Goal: Transaction & Acquisition: Book appointment/travel/reservation

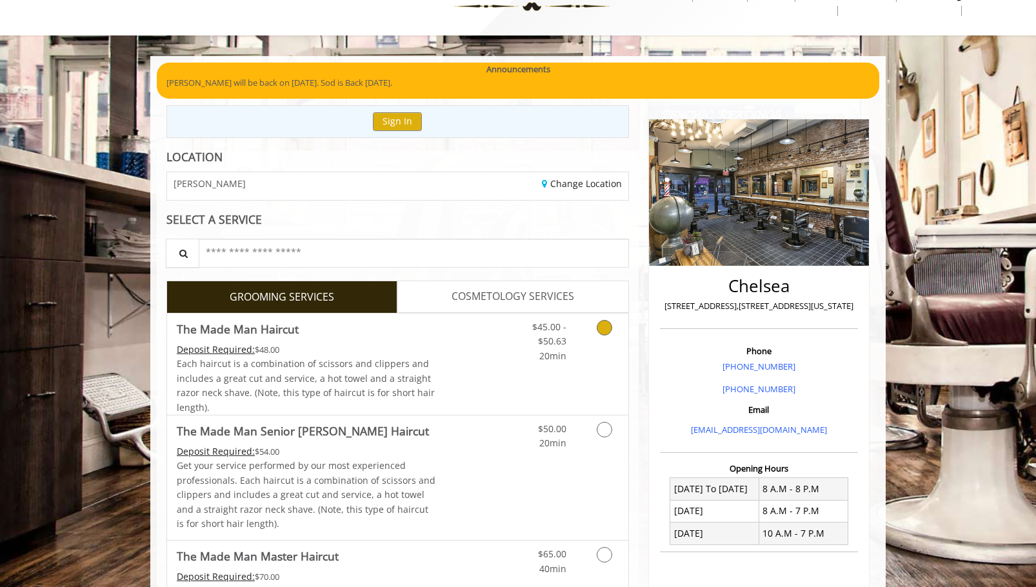
scroll to position [64, 0]
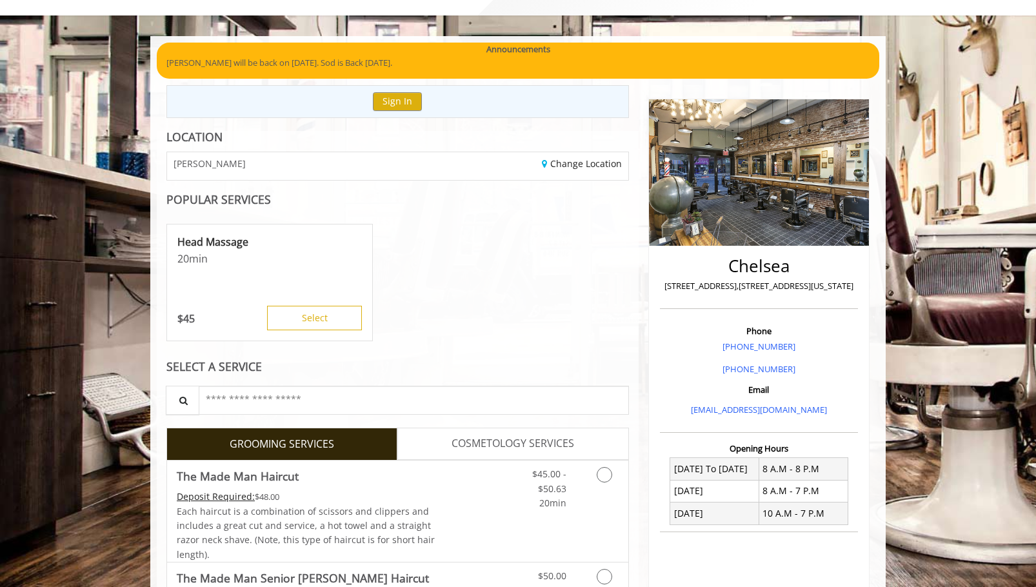
click at [574, 172] on div "Change Location" at bounding box center [517, 166] width 240 height 28
click at [575, 169] on link "Change Location" at bounding box center [582, 163] width 80 height 12
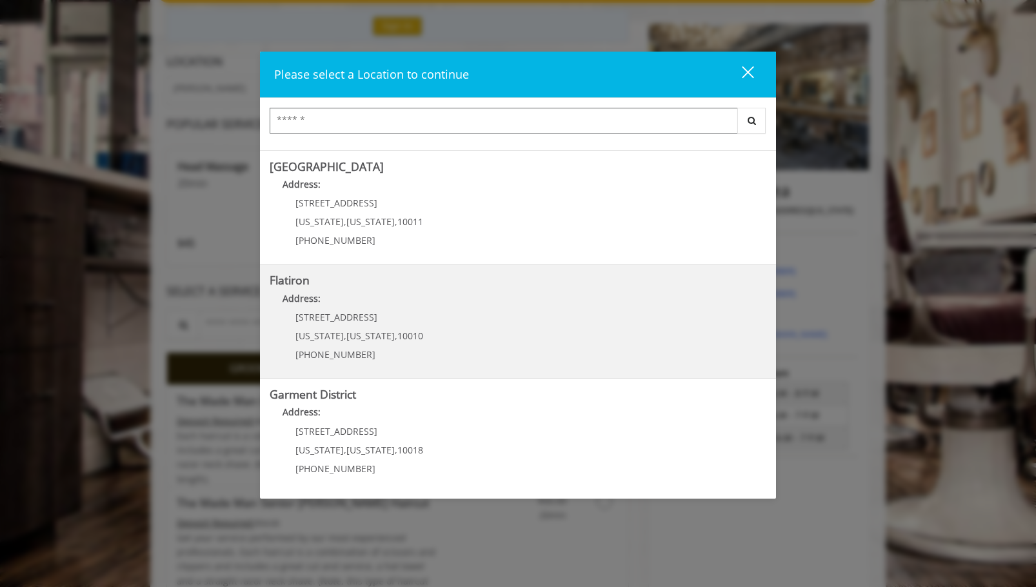
scroll to position [387, 0]
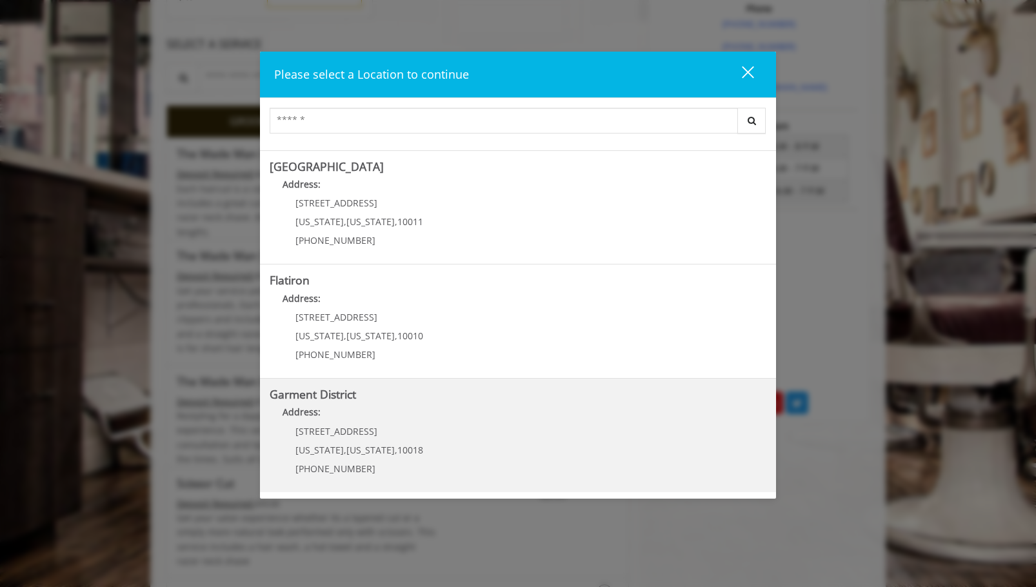
click at [464, 413] on District "Address:" at bounding box center [518, 415] width 497 height 21
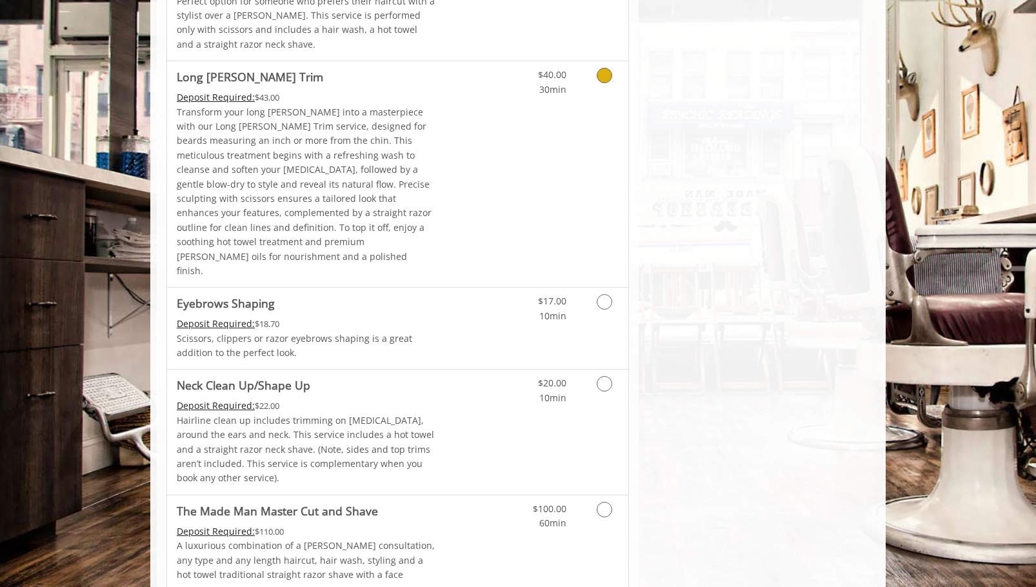
scroll to position [1806, 0]
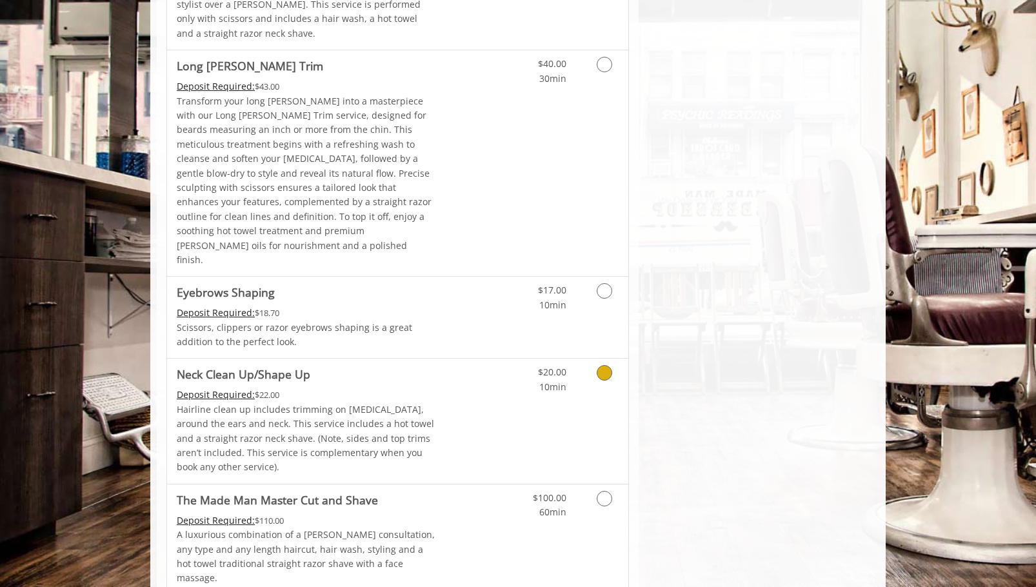
click at [452, 359] on link "Discounted Price" at bounding box center [474, 421] width 77 height 124
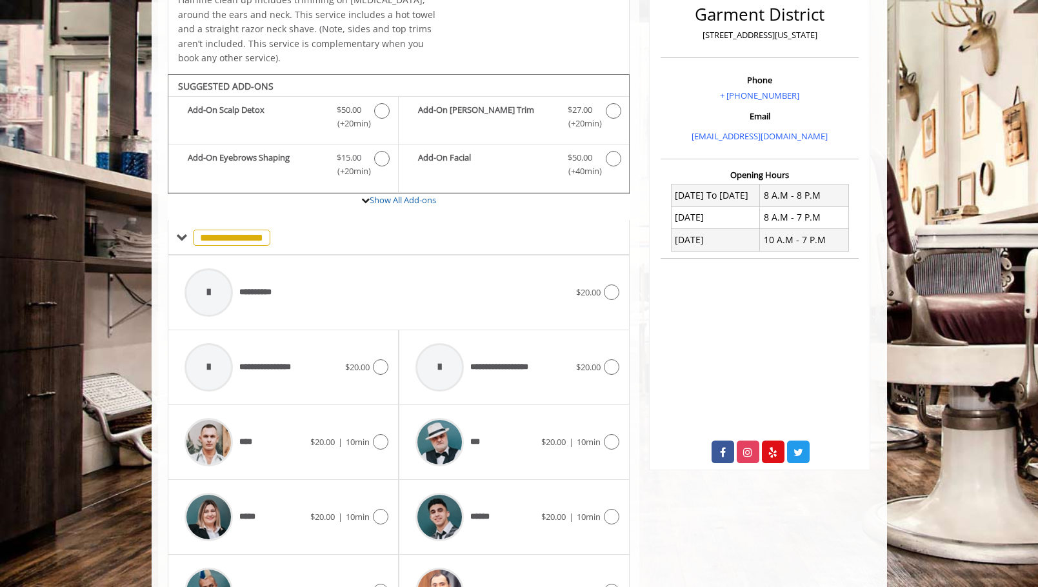
scroll to position [408, 0]
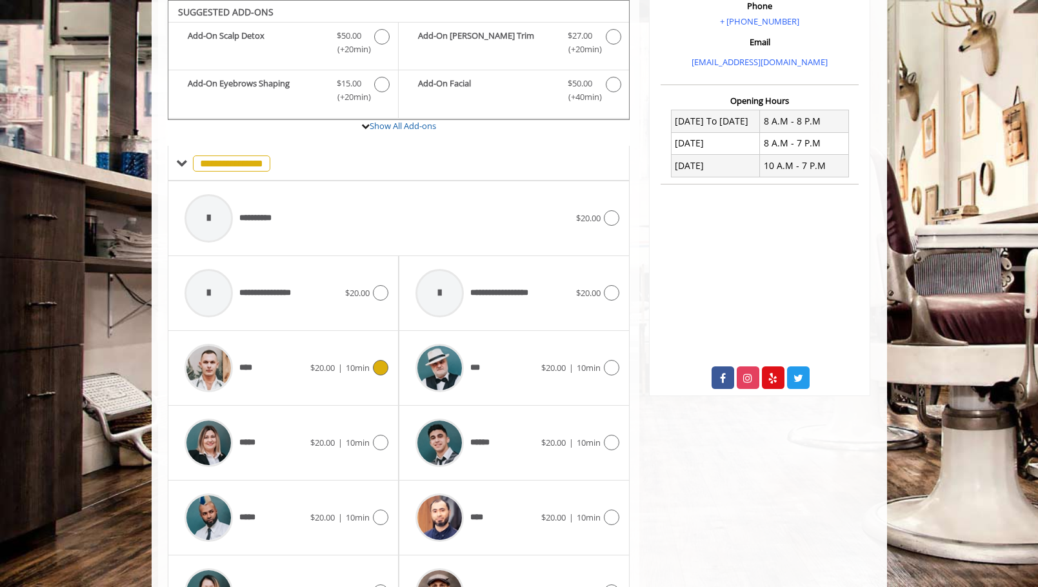
click at [351, 383] on div "**** $20.00 | 10min" at bounding box center [283, 367] width 210 height 61
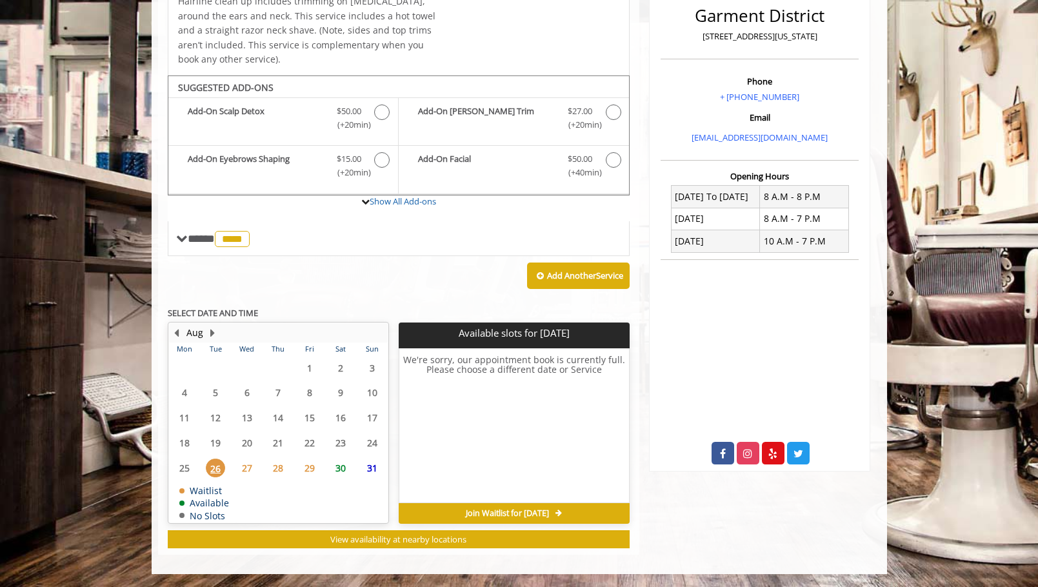
scroll to position [333, 0]
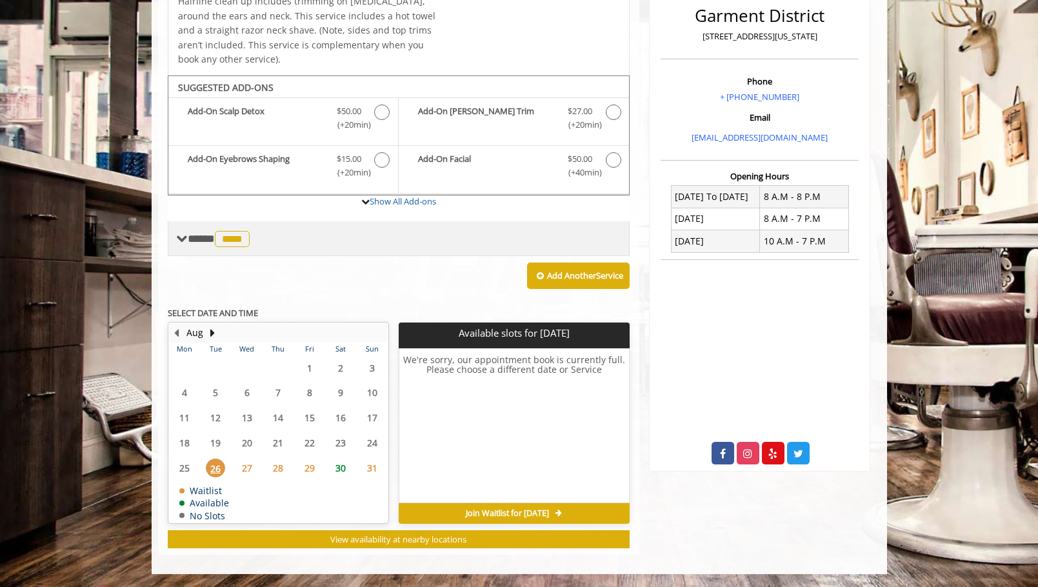
click at [300, 239] on div "**** **** ********" at bounding box center [399, 238] width 462 height 35
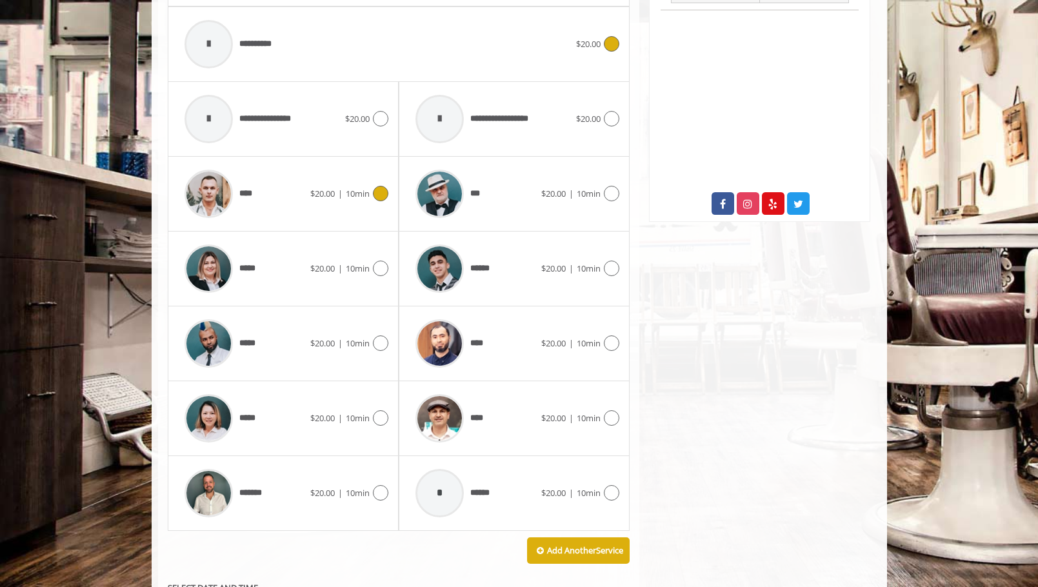
scroll to position [591, 0]
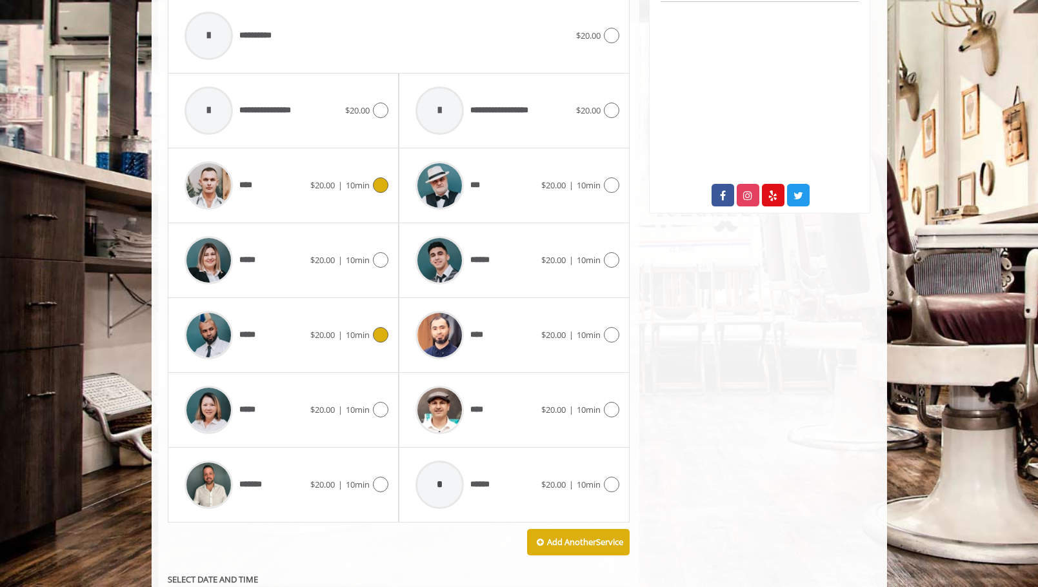
click at [297, 332] on div "*****" at bounding box center [244, 334] width 132 height 61
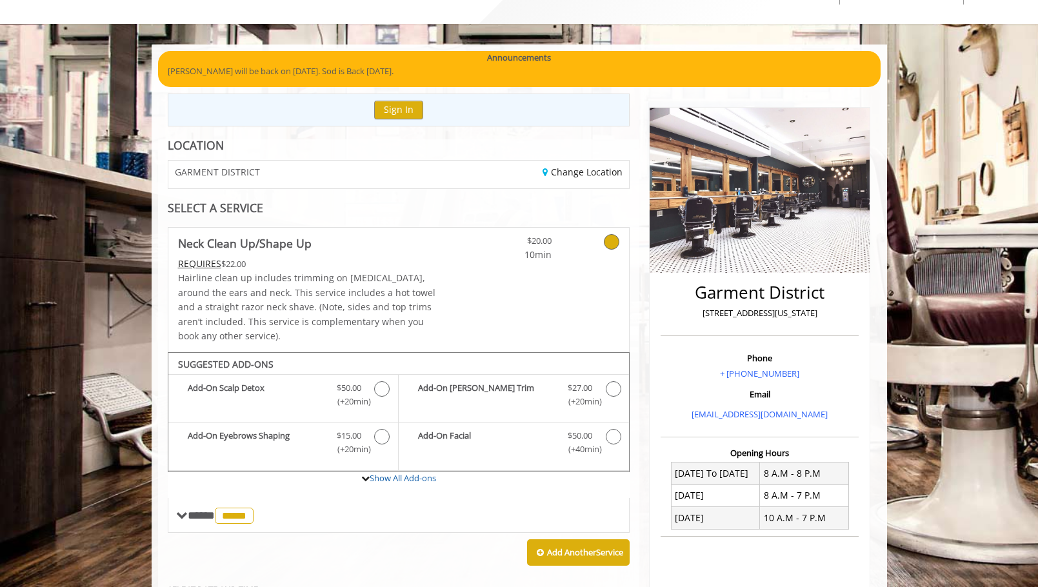
scroll to position [333, 0]
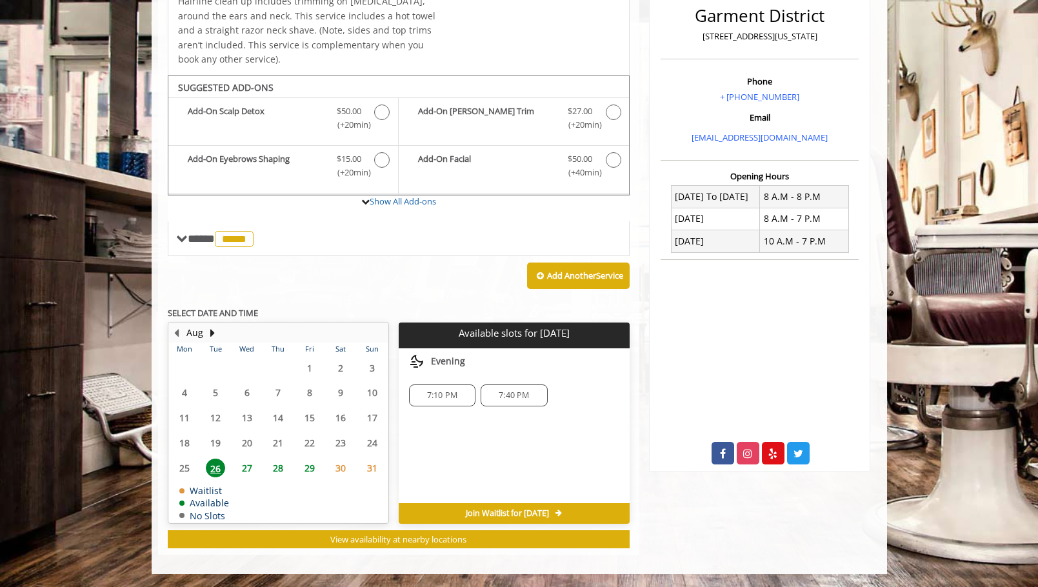
click at [281, 468] on span "28" at bounding box center [277, 468] width 19 height 19
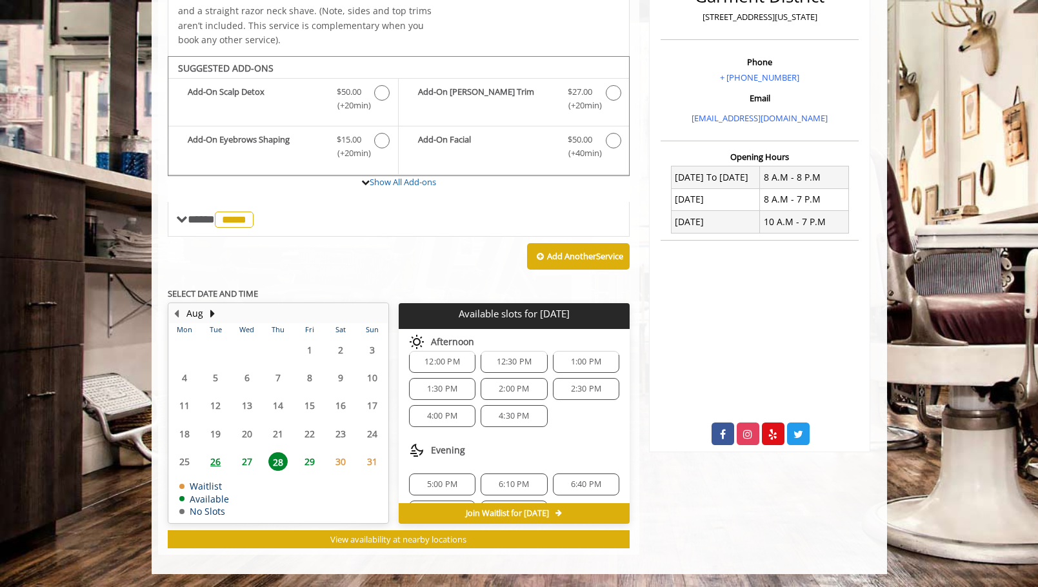
scroll to position [166, 0]
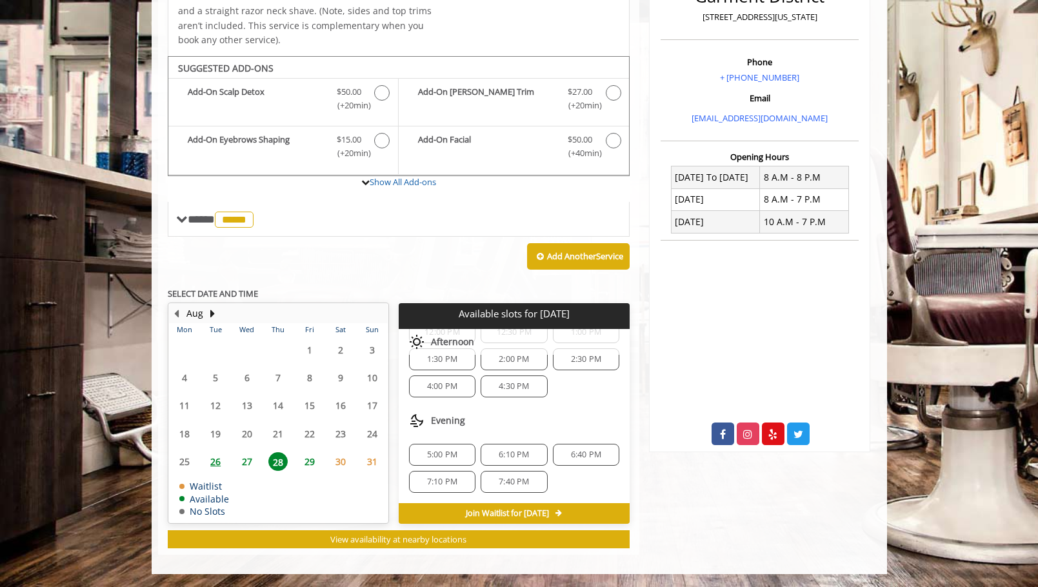
click at [502, 458] on span "6:10 PM" at bounding box center [514, 455] width 30 height 10
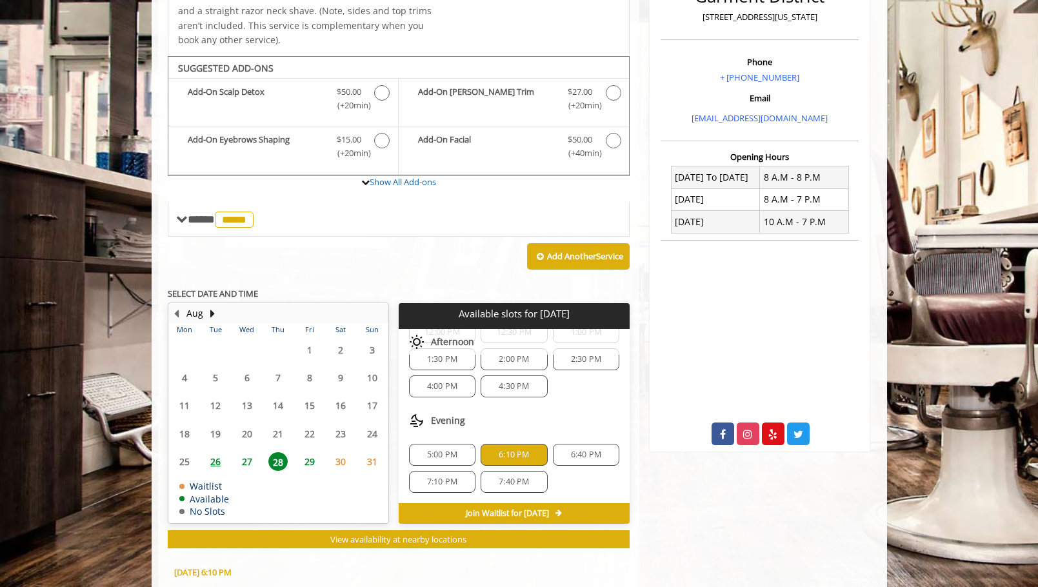
scroll to position [586, 0]
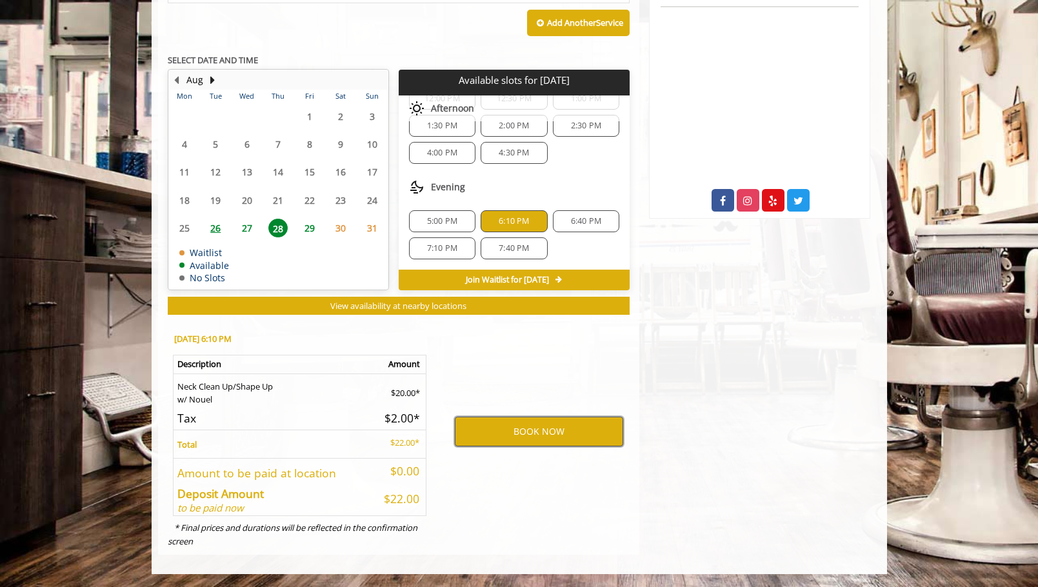
click at [504, 433] on button "BOOK NOW" at bounding box center [539, 432] width 168 height 30
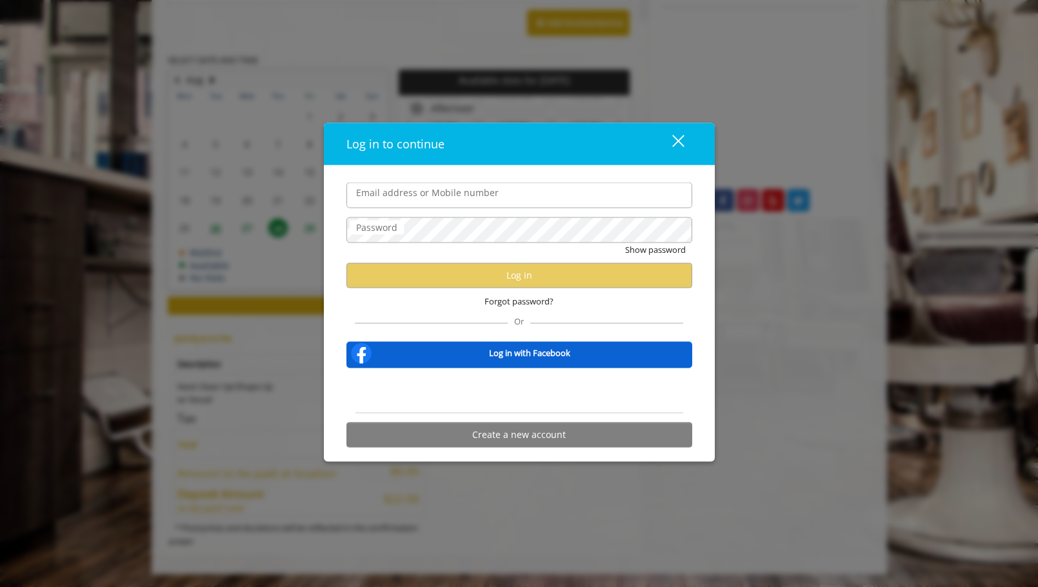
type input "**********"
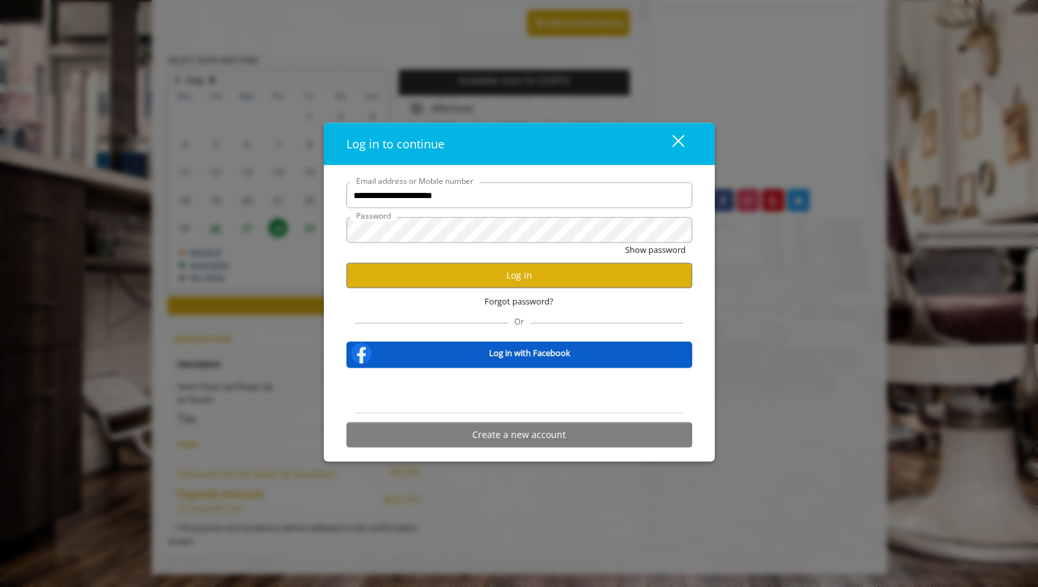
scroll to position [0, 0]
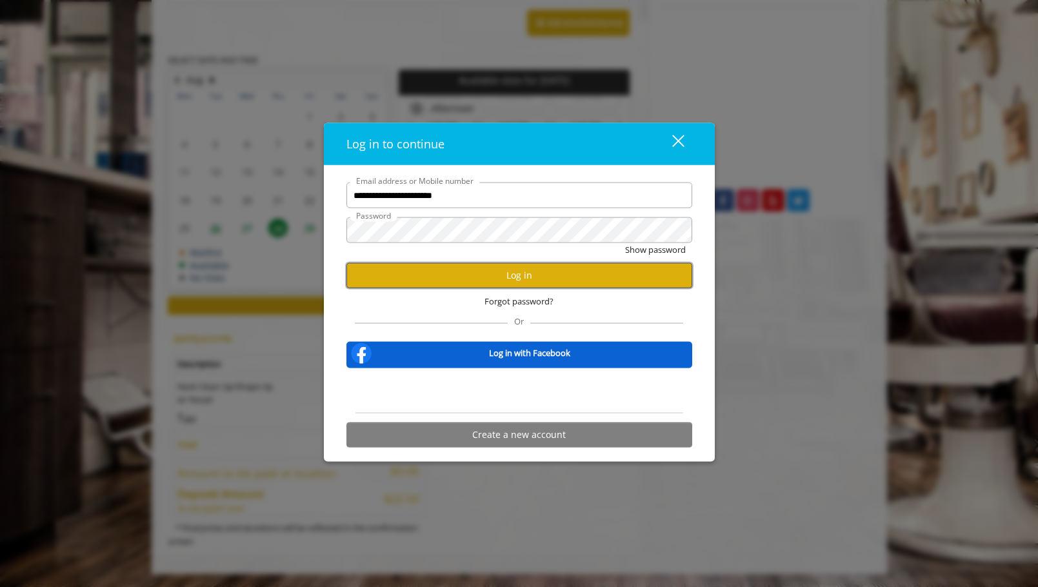
click at [490, 271] on button "Log in" at bounding box center [519, 275] width 346 height 25
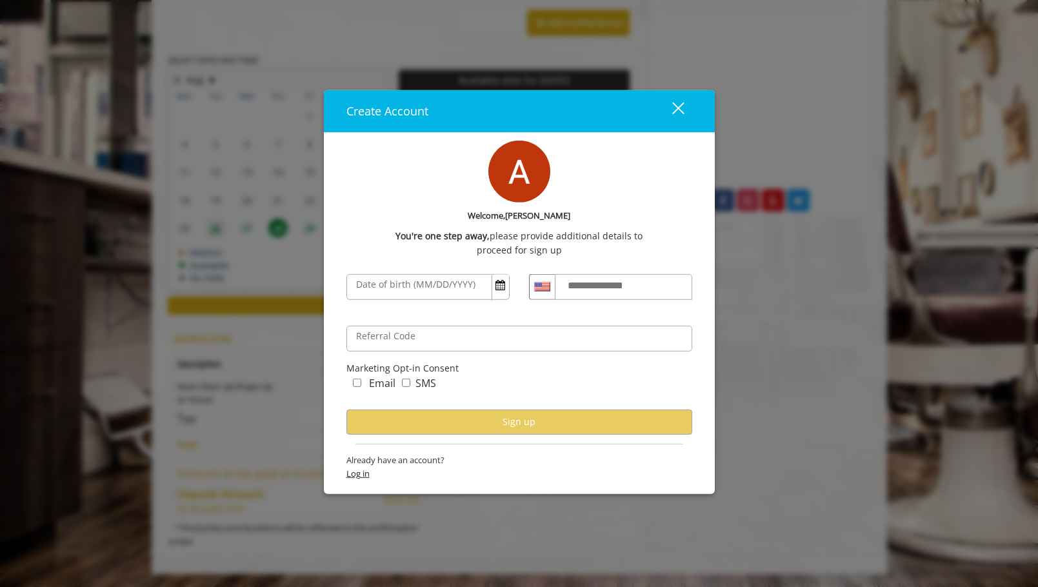
click at [364, 476] on span "Log in" at bounding box center [519, 473] width 346 height 14
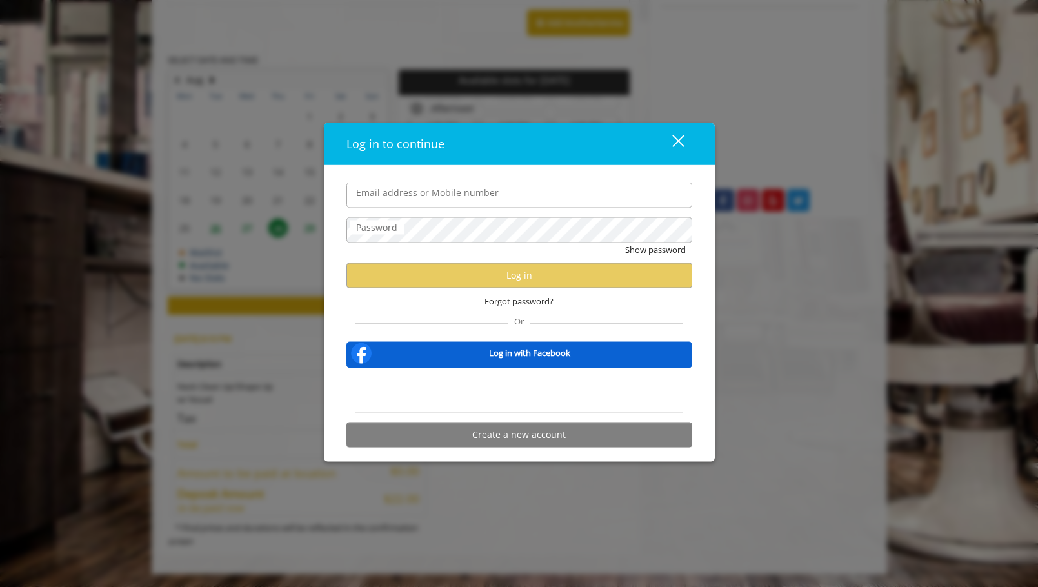
type input "**********"
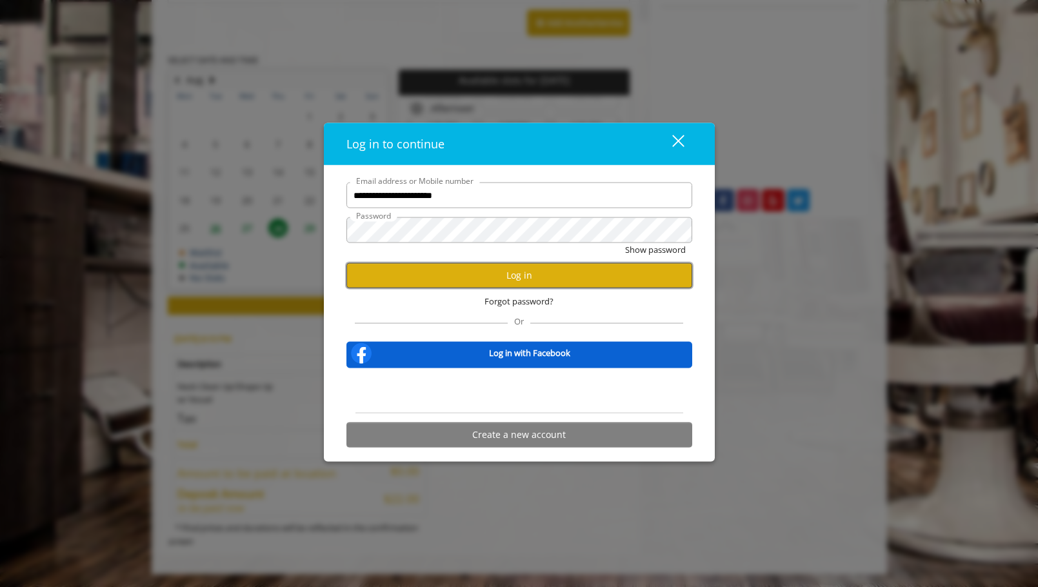
click at [455, 275] on button "Log in" at bounding box center [519, 275] width 346 height 25
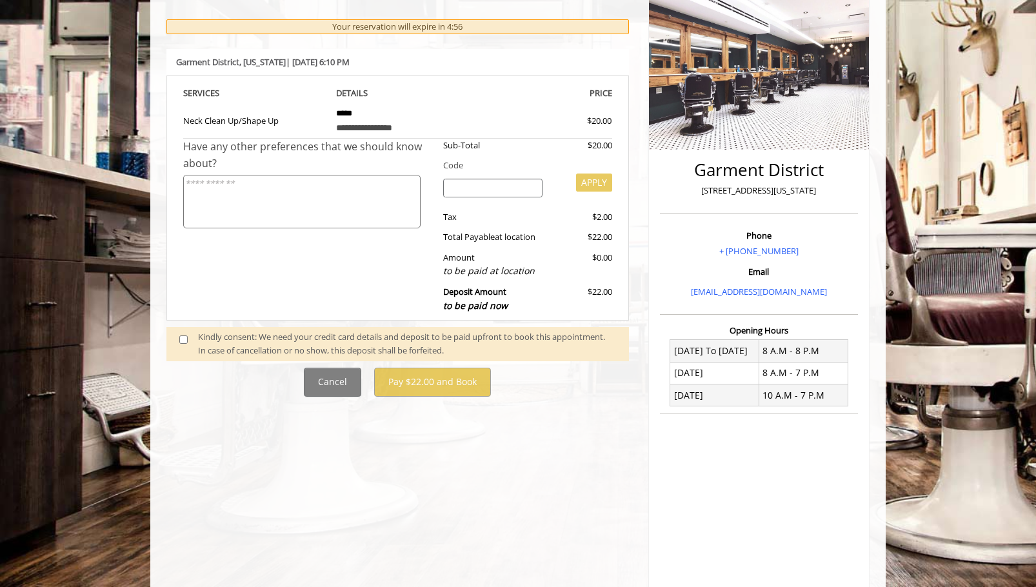
scroll to position [193, 0]
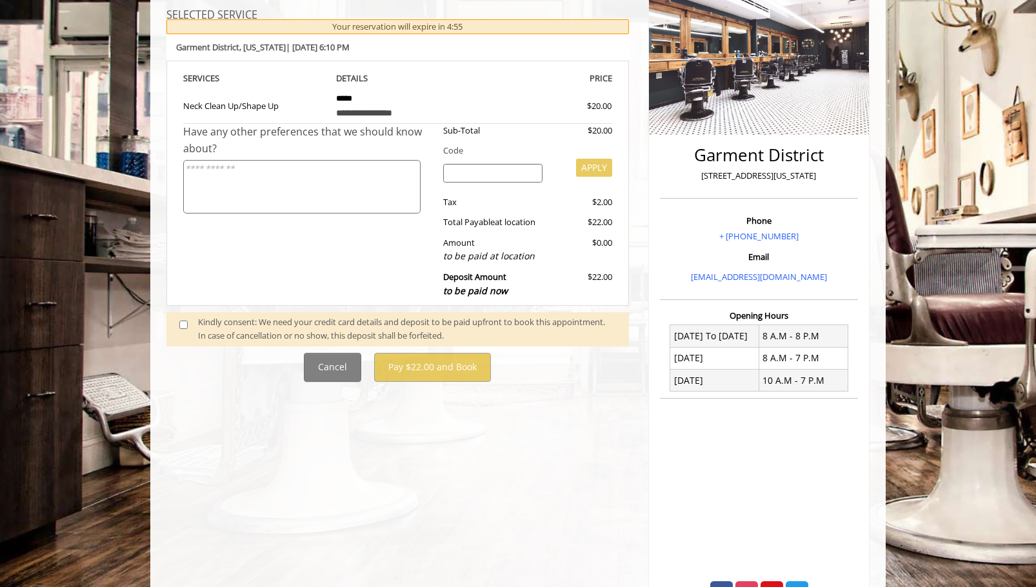
click at [189, 325] on span at bounding box center [189, 328] width 38 height 27
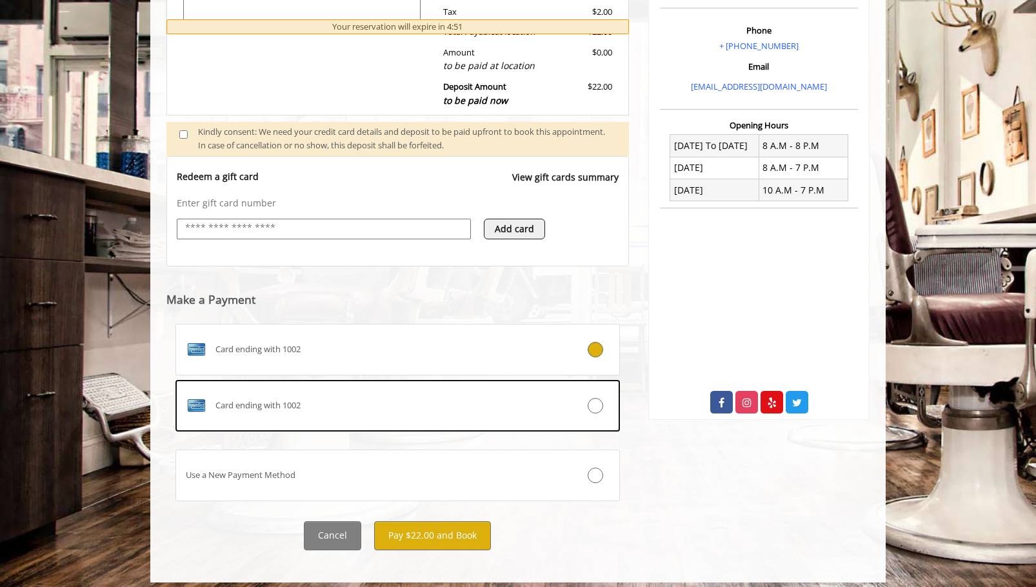
scroll to position [392, 0]
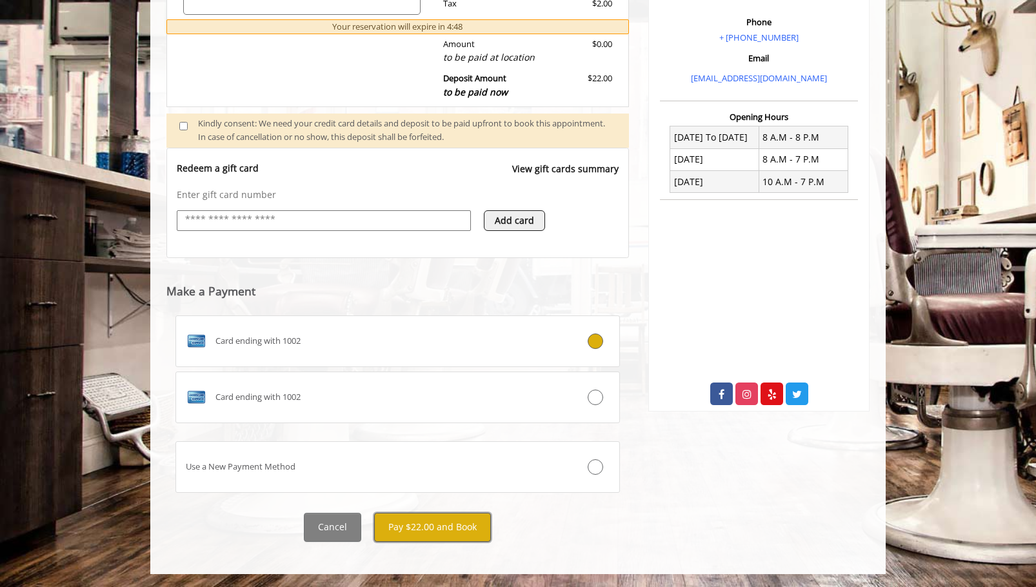
click at [421, 529] on button "Pay $22.00 and Book" at bounding box center [432, 527] width 117 height 29
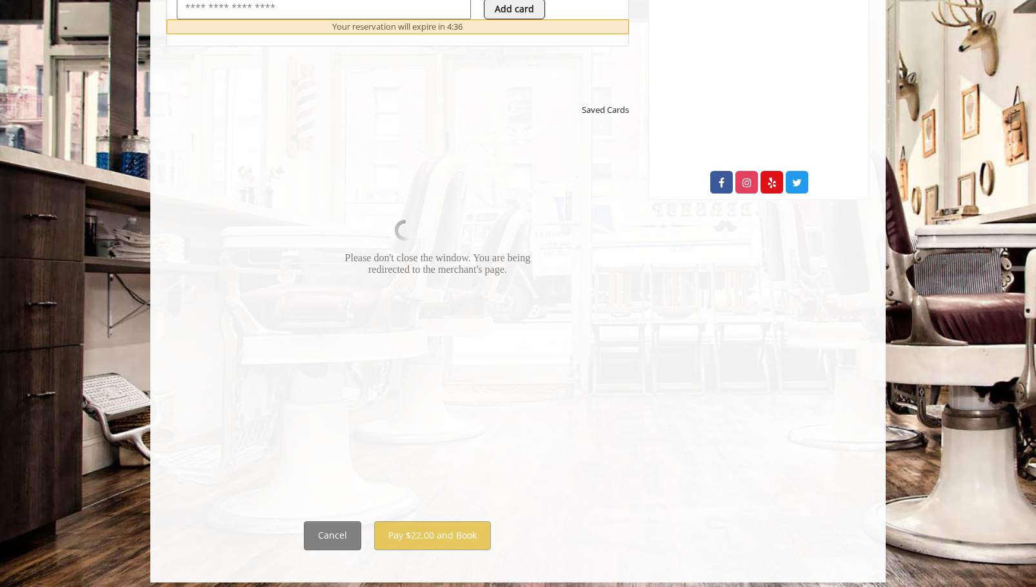
scroll to position [612, 0]
